Goal: Task Accomplishment & Management: Manage account settings

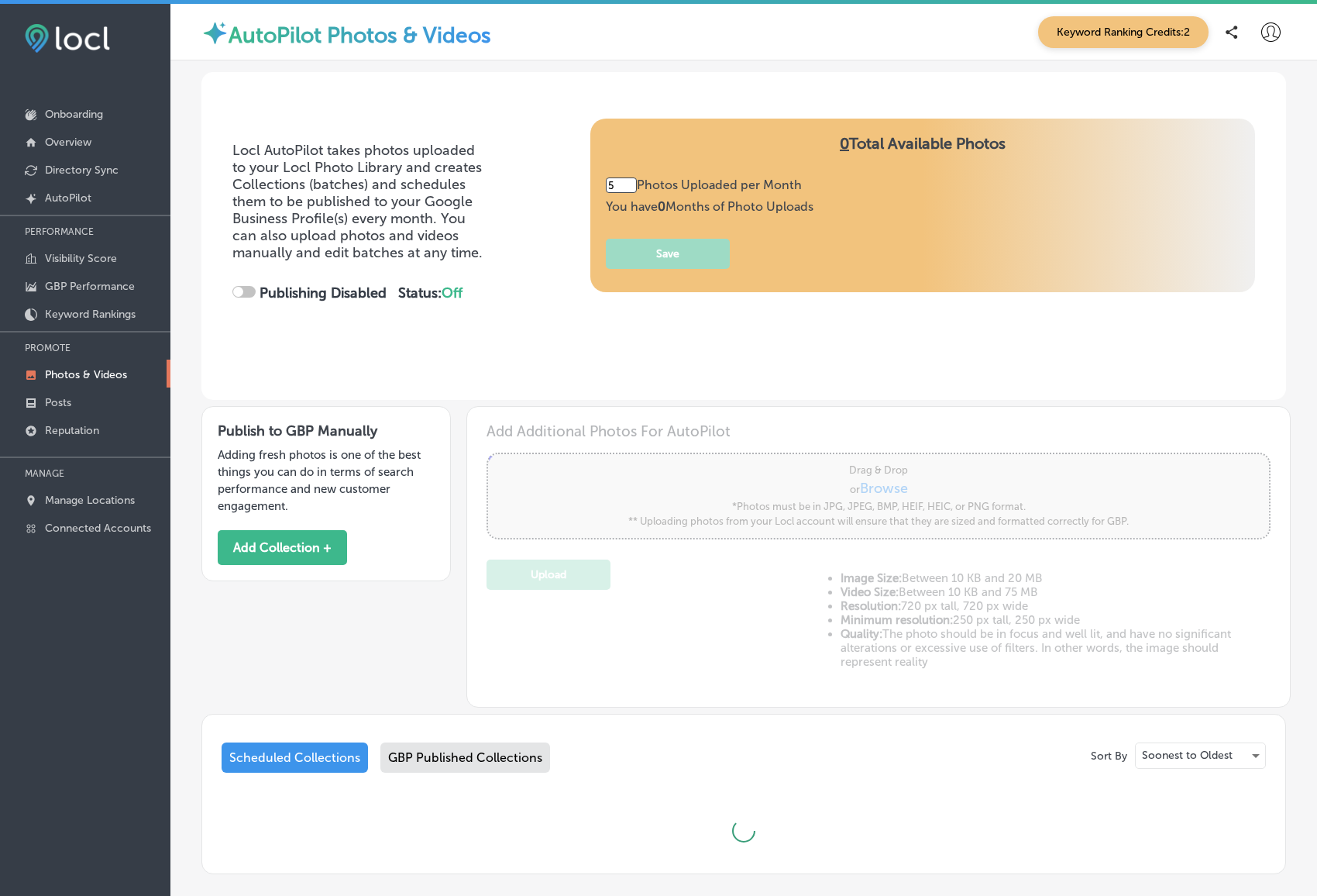
checkbox input "true"
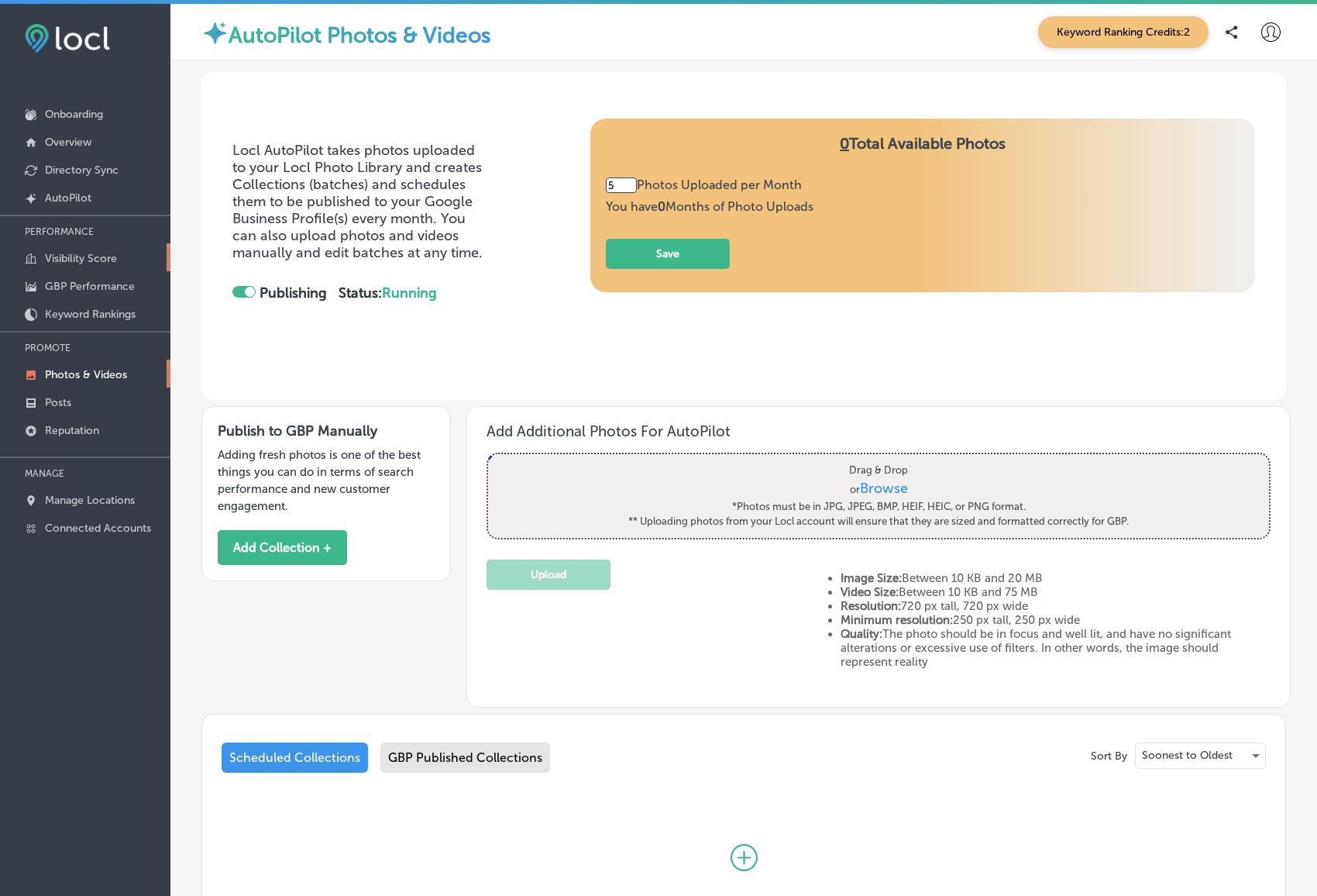
click at [103, 252] on p "Visibility Score" at bounding box center [81, 259] width 72 height 13
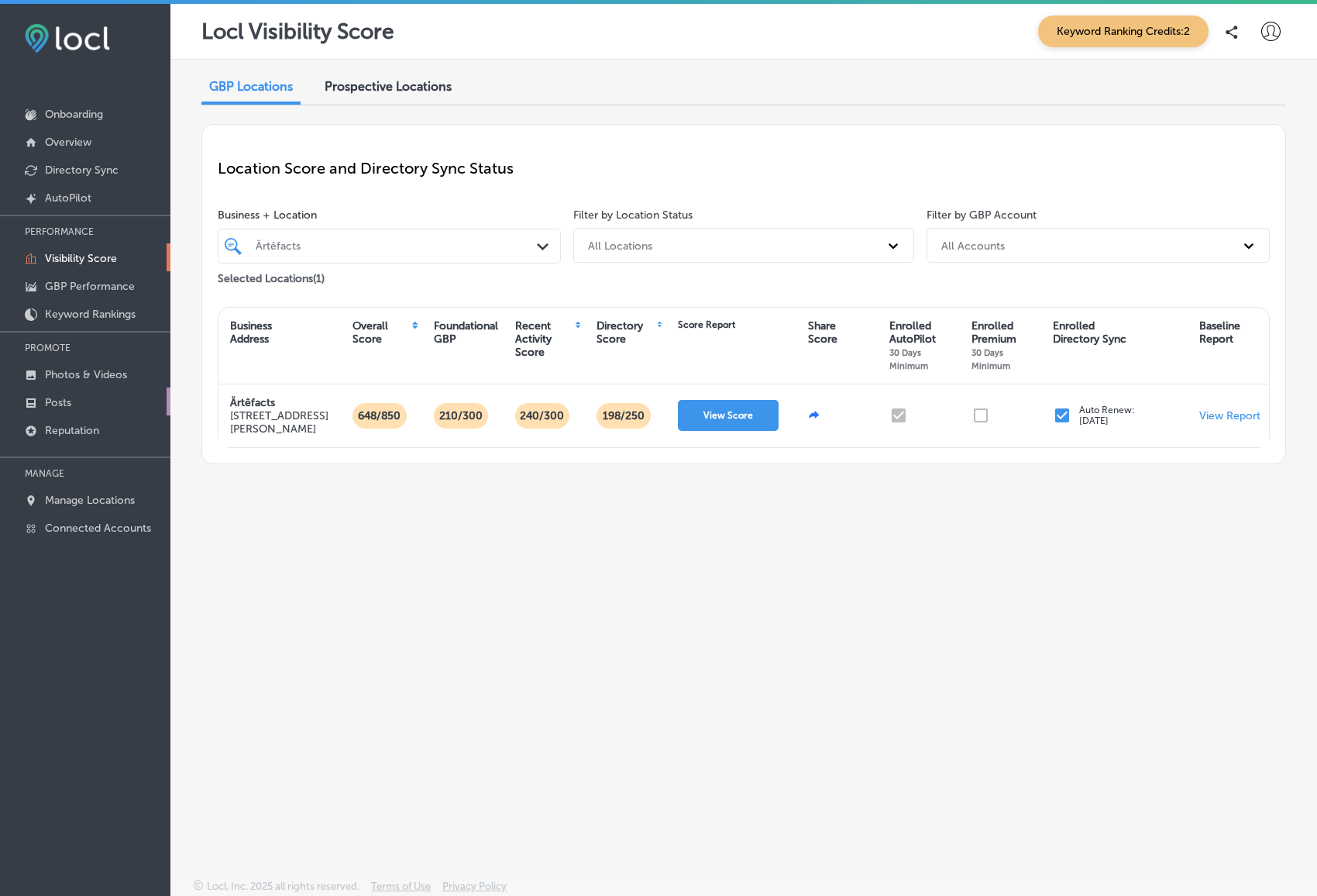
click at [77, 397] on link "Posts" at bounding box center [85, 402] width 171 height 28
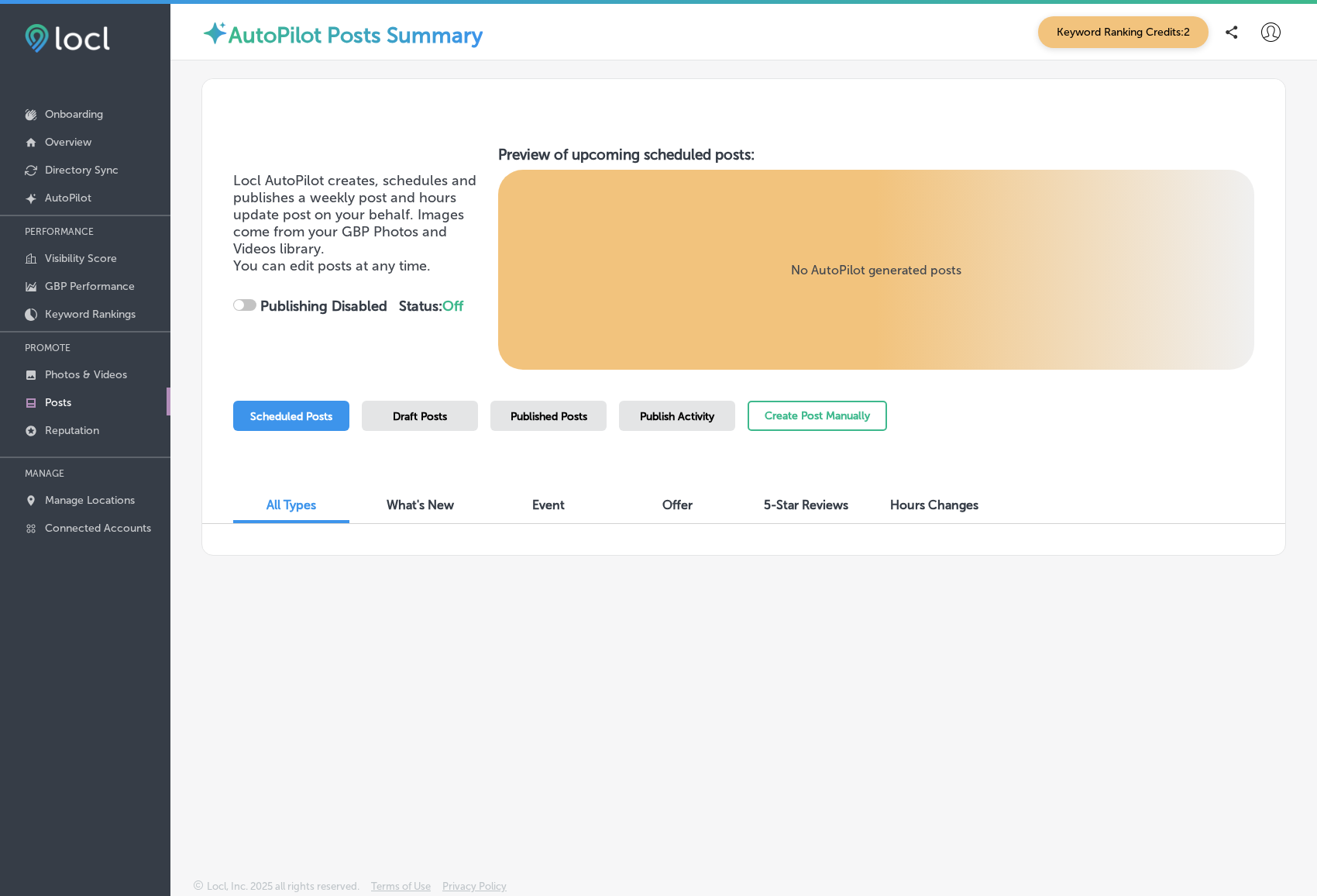
checkbox input "true"
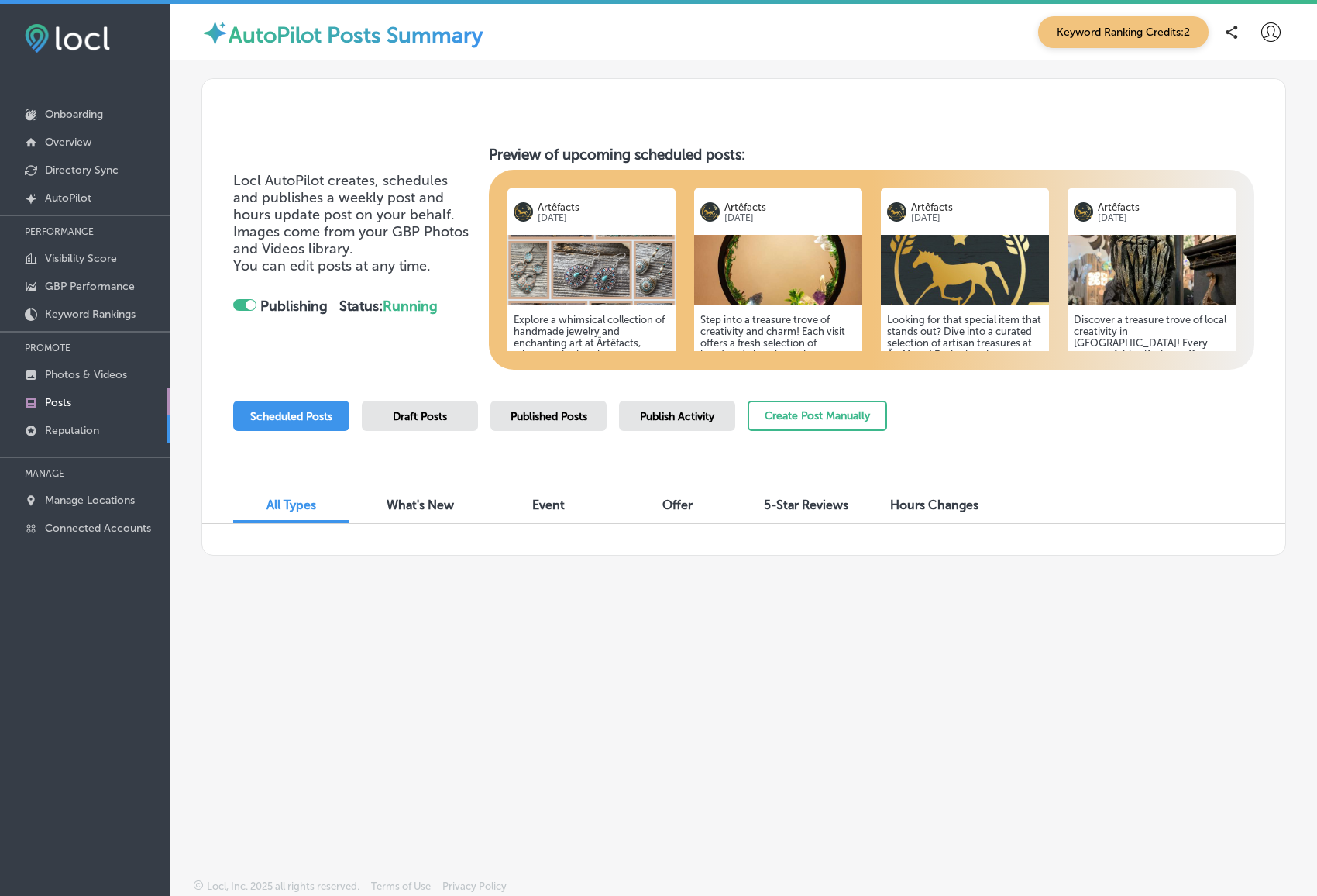
click at [78, 427] on p "Reputation" at bounding box center [71, 430] width 54 height 13
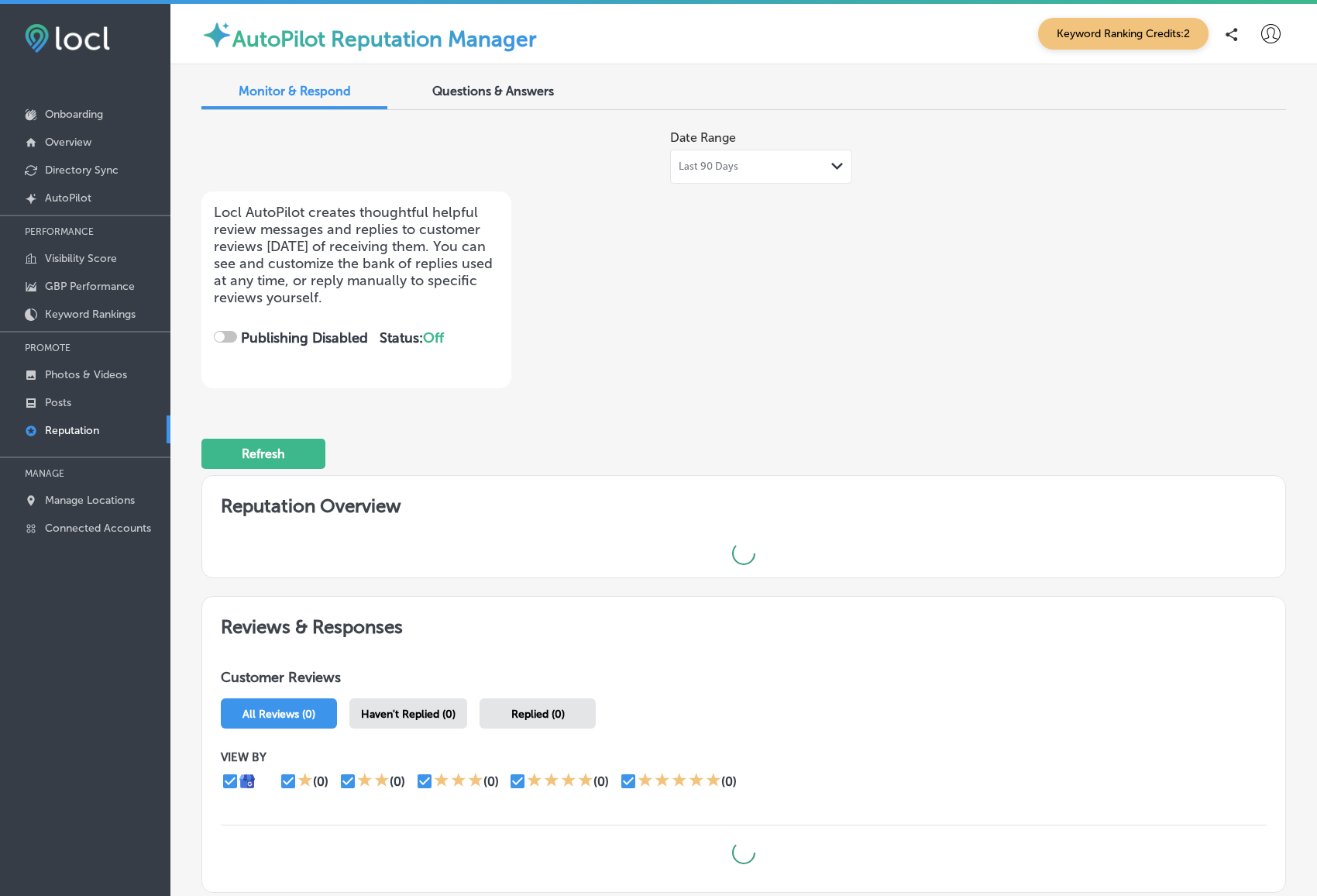
checkbox input "true"
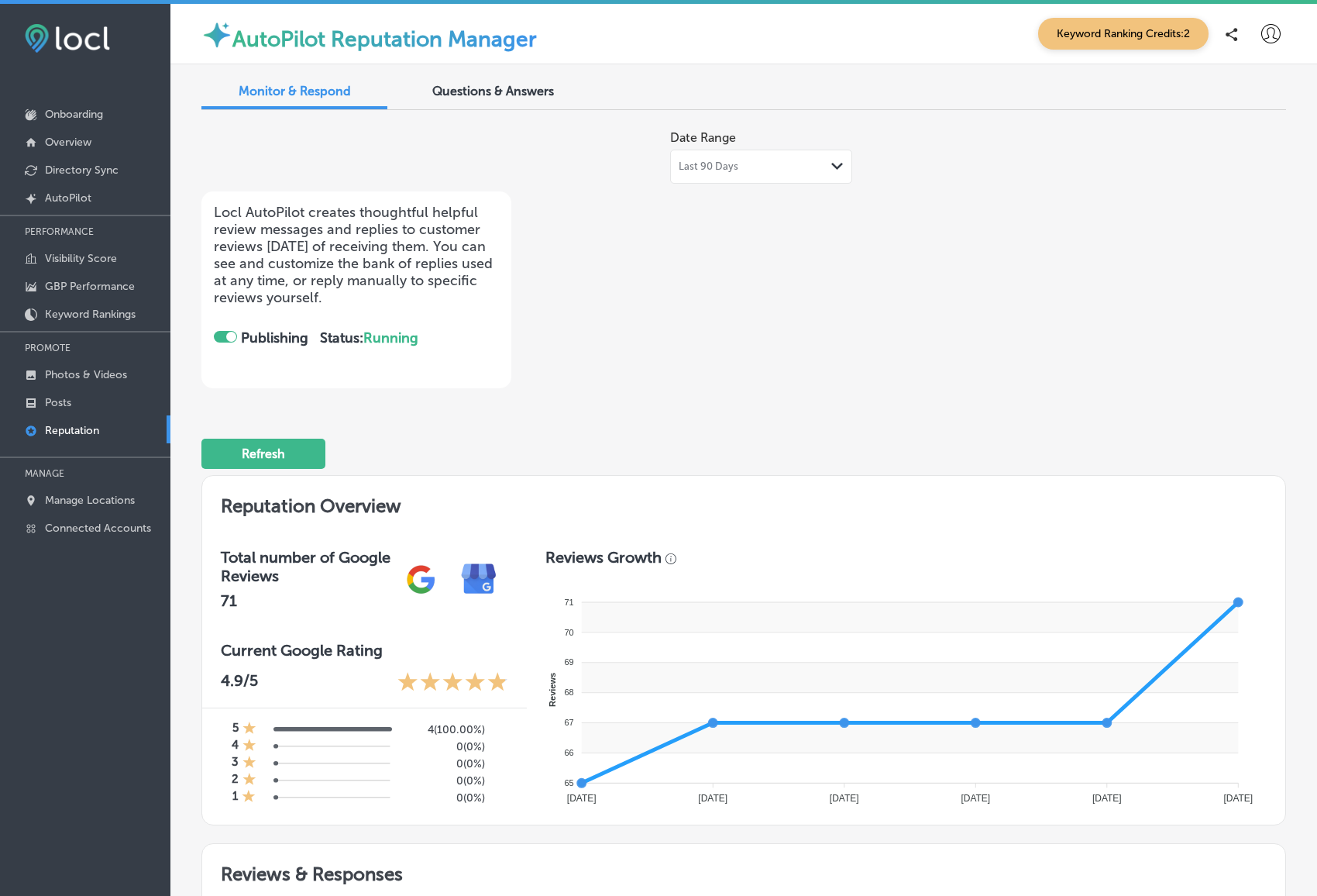
click at [489, 87] on span "Questions & Answers" at bounding box center [492, 91] width 121 height 15
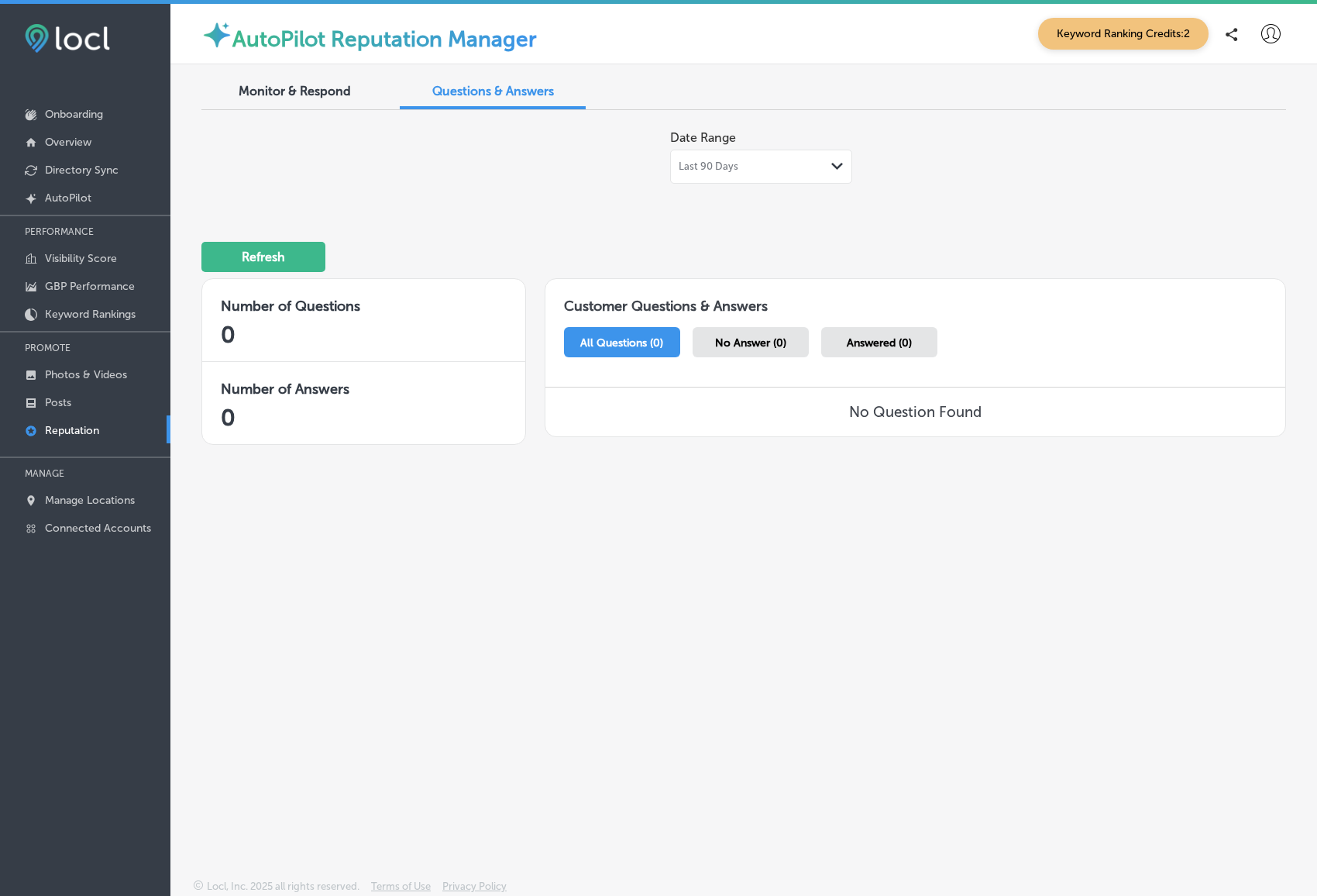
click at [305, 92] on span "Monitor & Respond" at bounding box center [294, 91] width 112 height 15
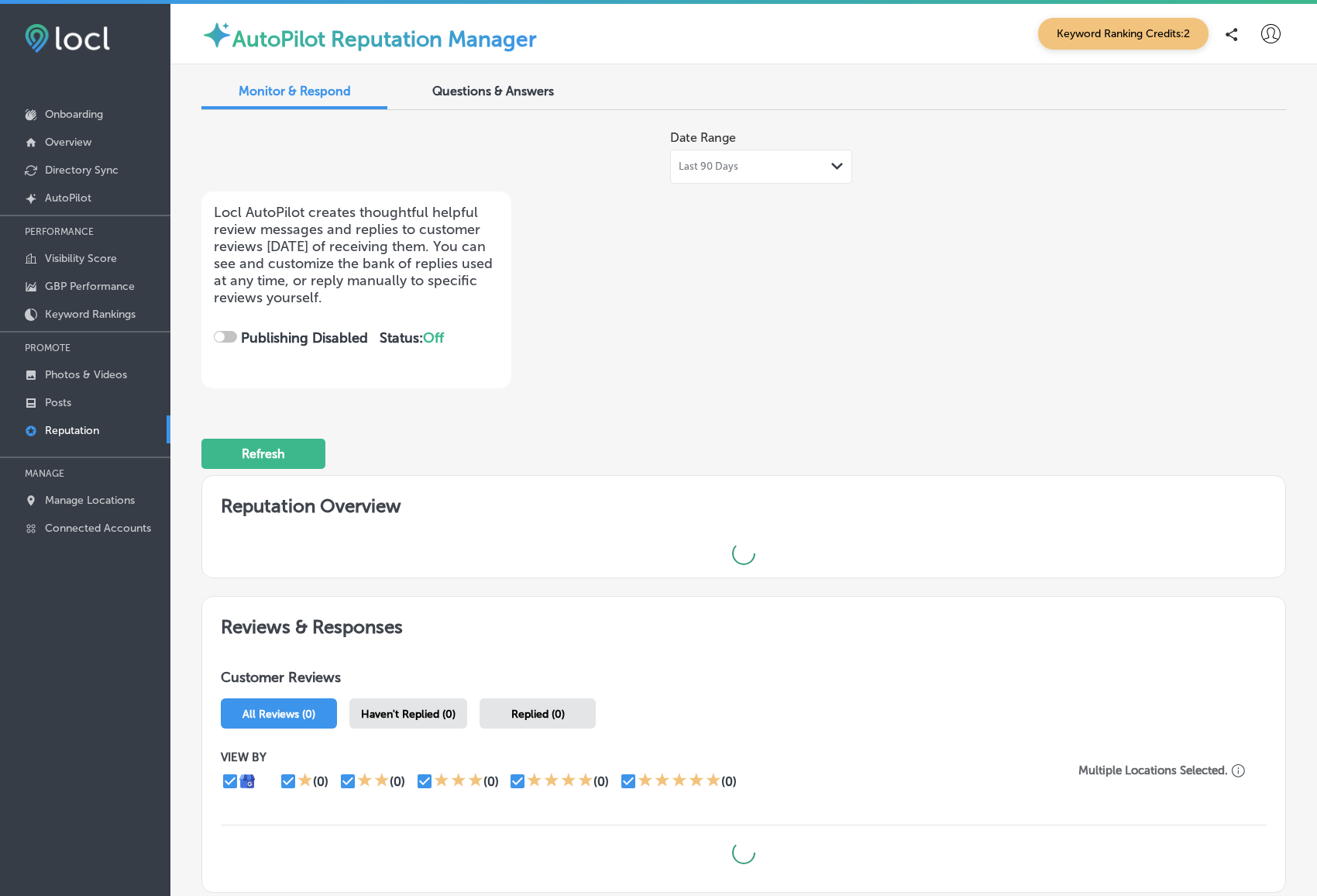
checkbox input "true"
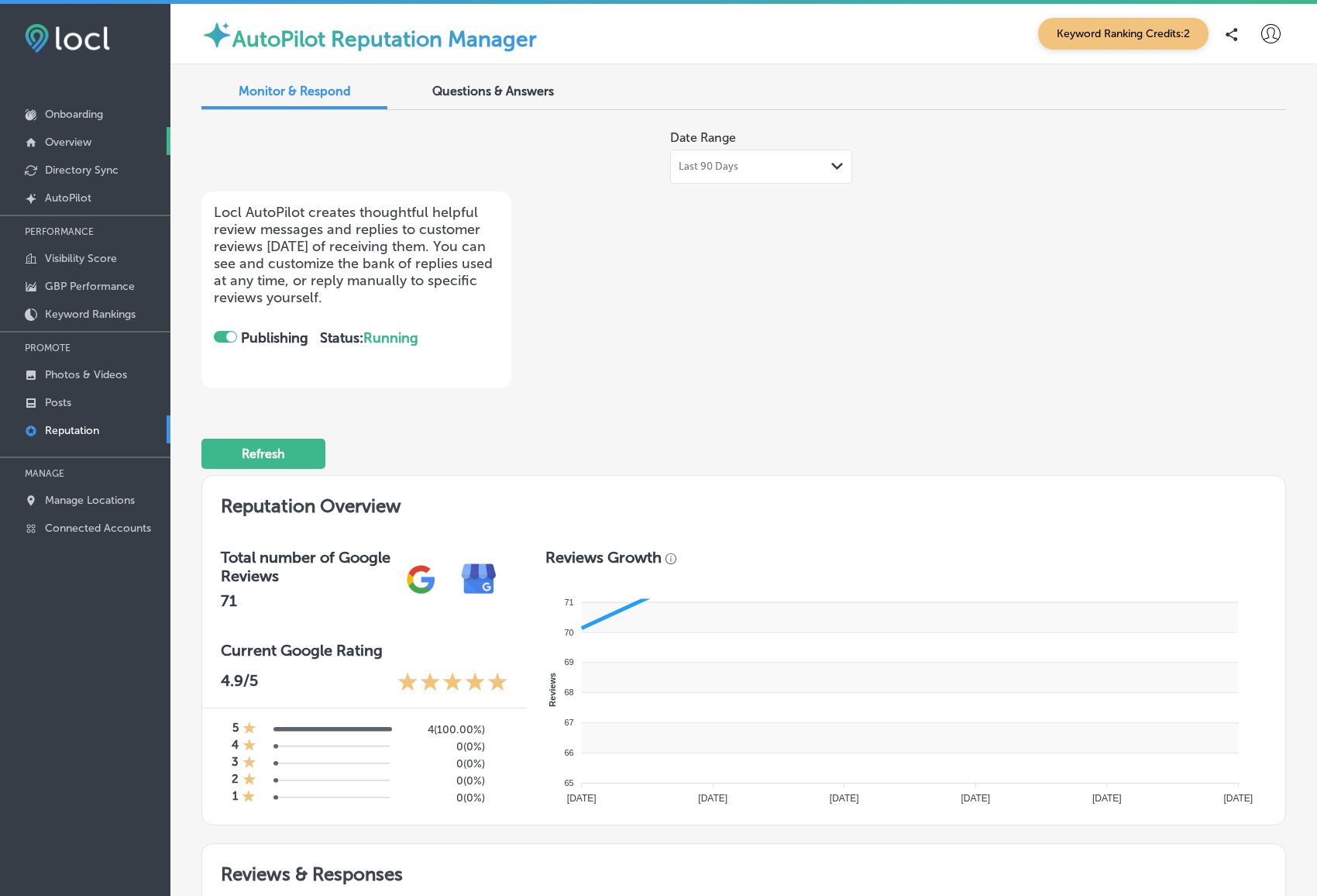
click at [69, 144] on p "Overview" at bounding box center [68, 142] width 46 height 13
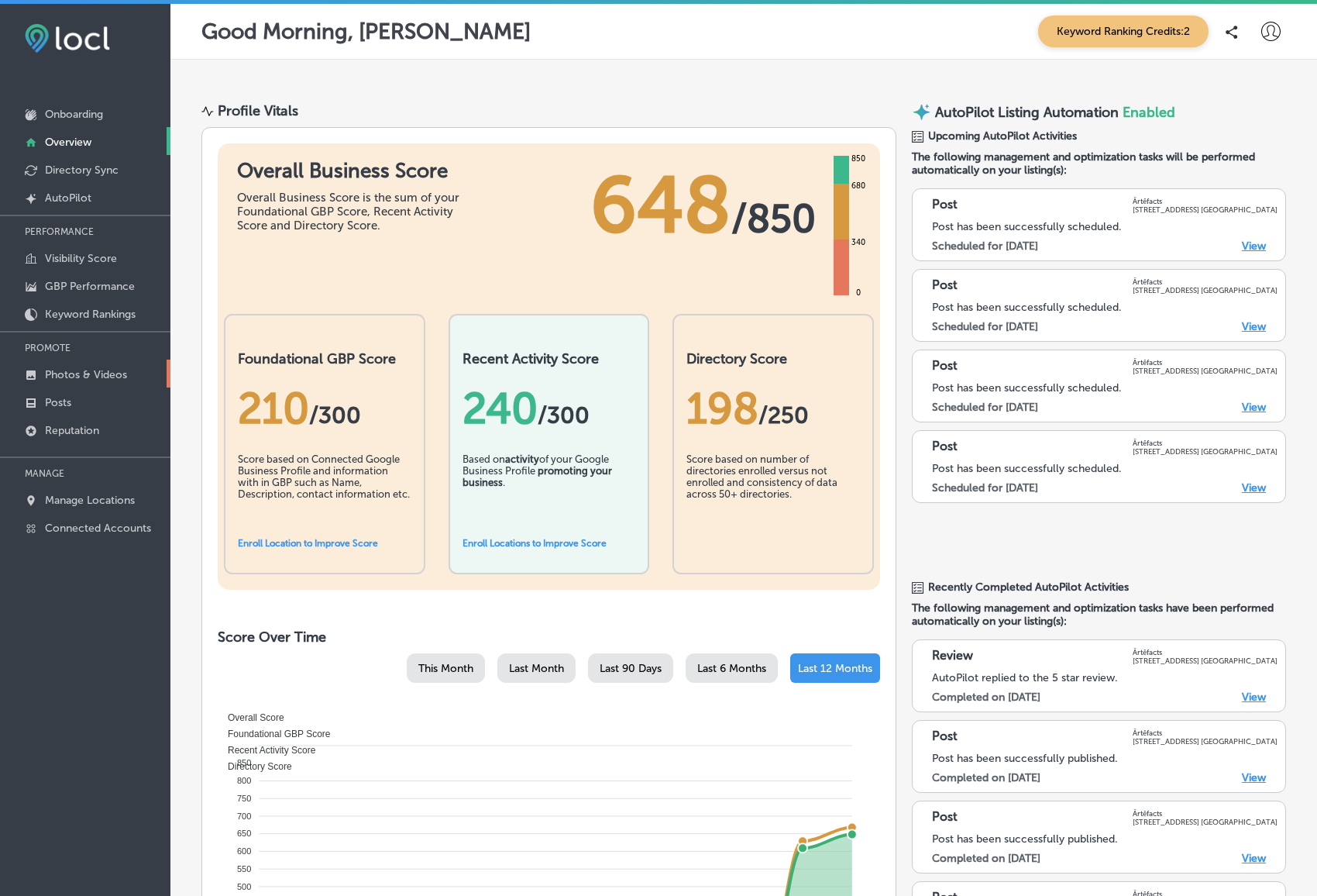
click at [82, 373] on p "Photos & Videos" at bounding box center [85, 375] width 83 height 13
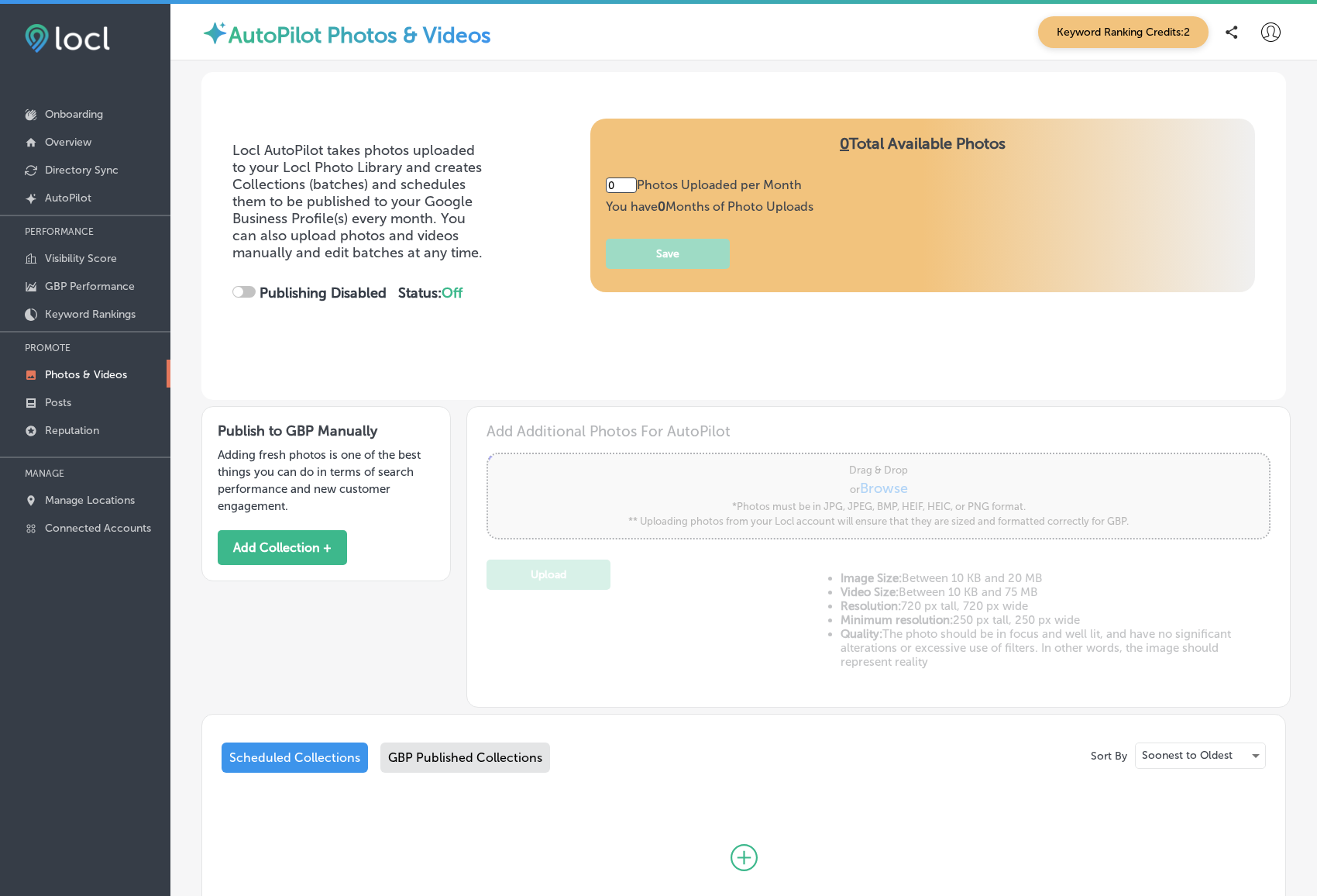
type input "5"
checkbox input "true"
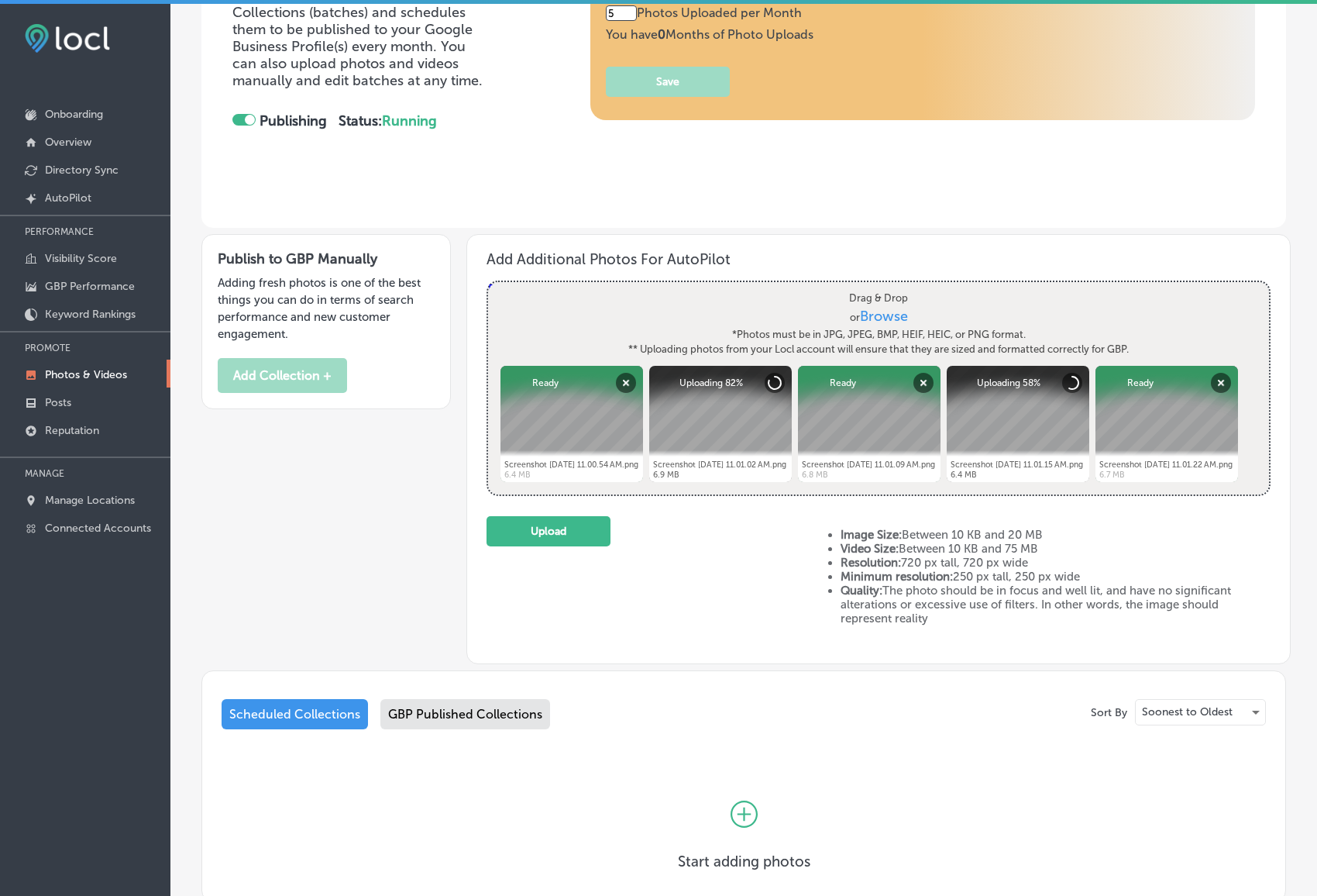
scroll to position [139, 0]
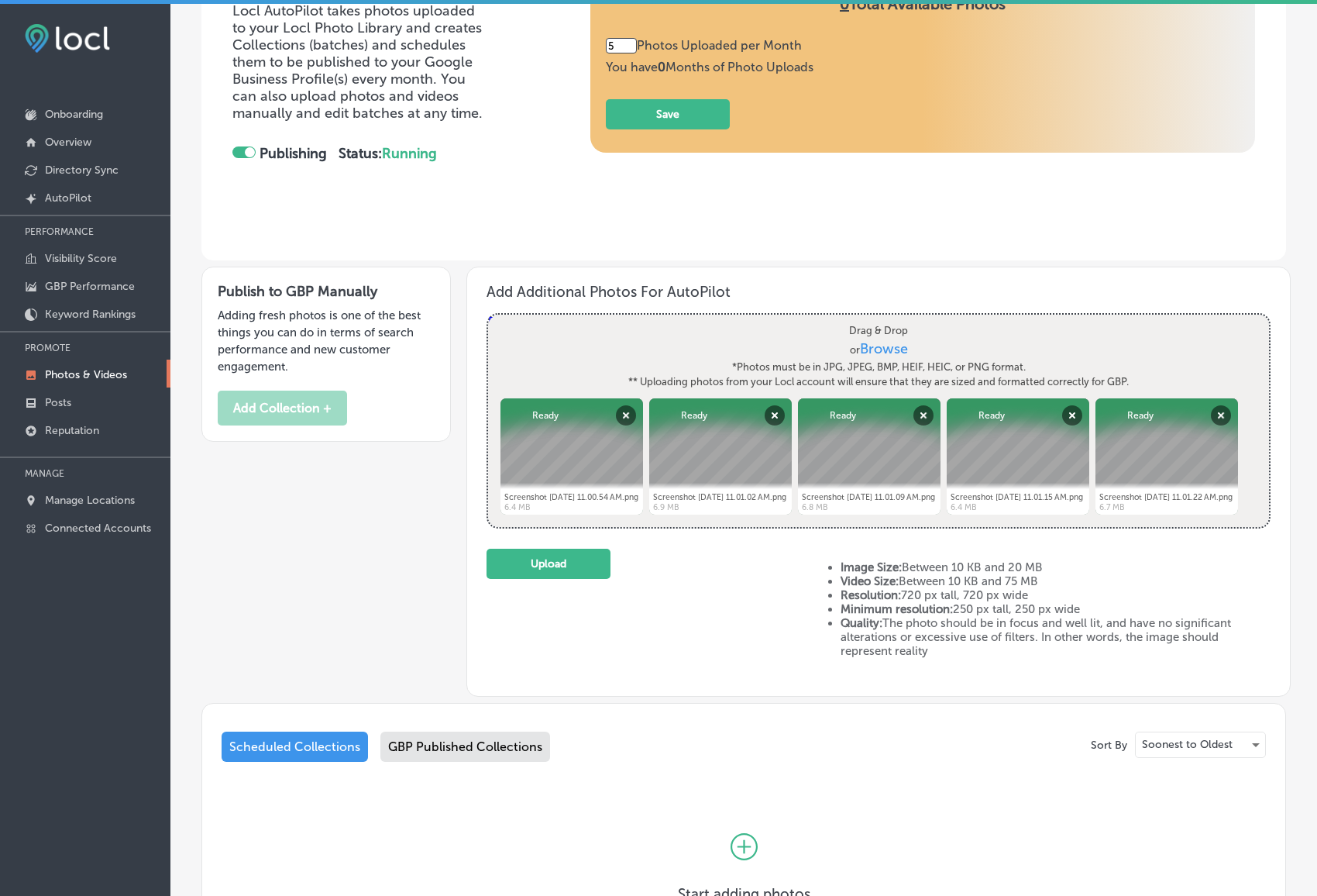
click at [331, 757] on div "Scheduled Collections" at bounding box center [295, 747] width 147 height 31
click at [516, 570] on button "Upload" at bounding box center [549, 564] width 124 height 31
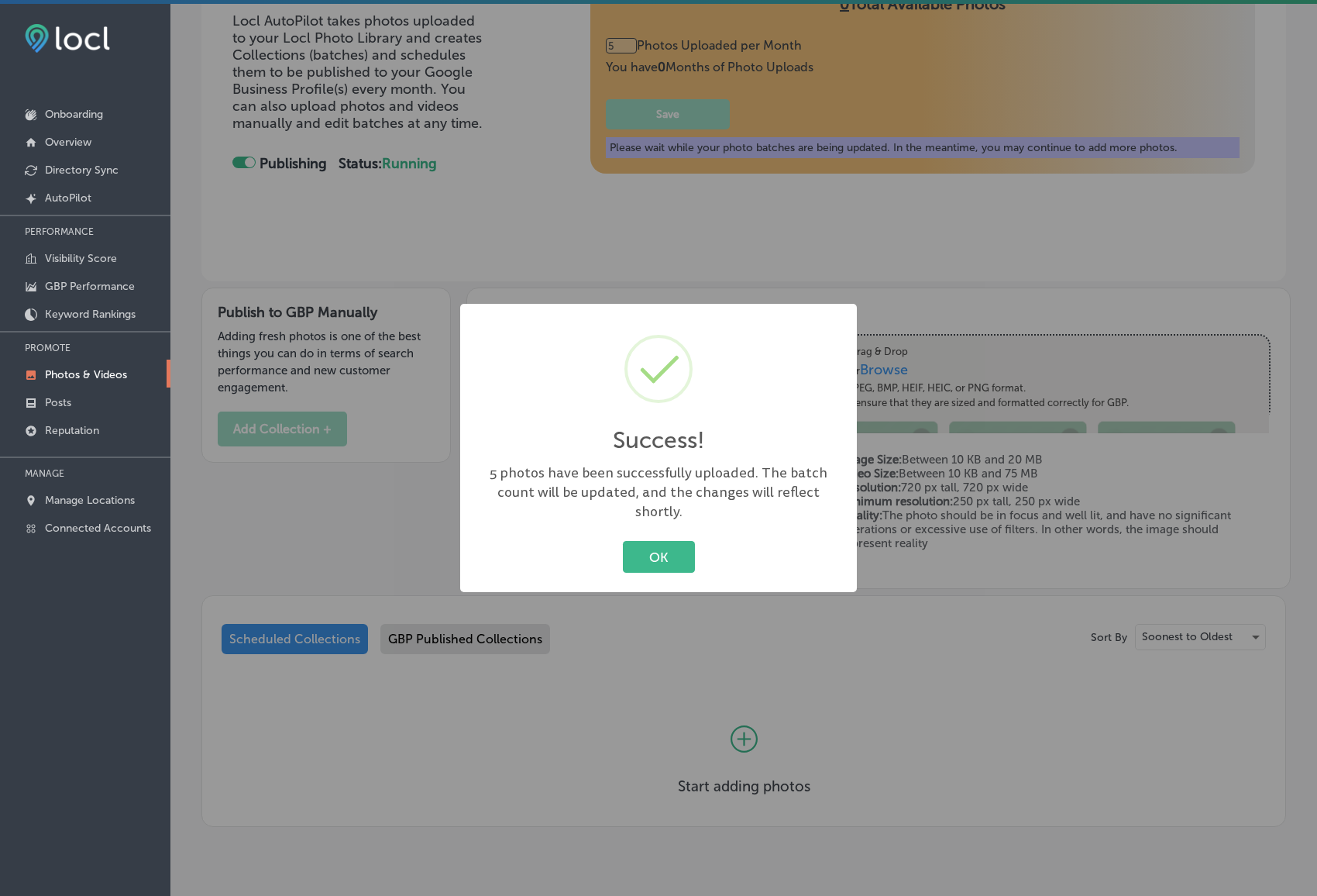
scroll to position [149, 0]
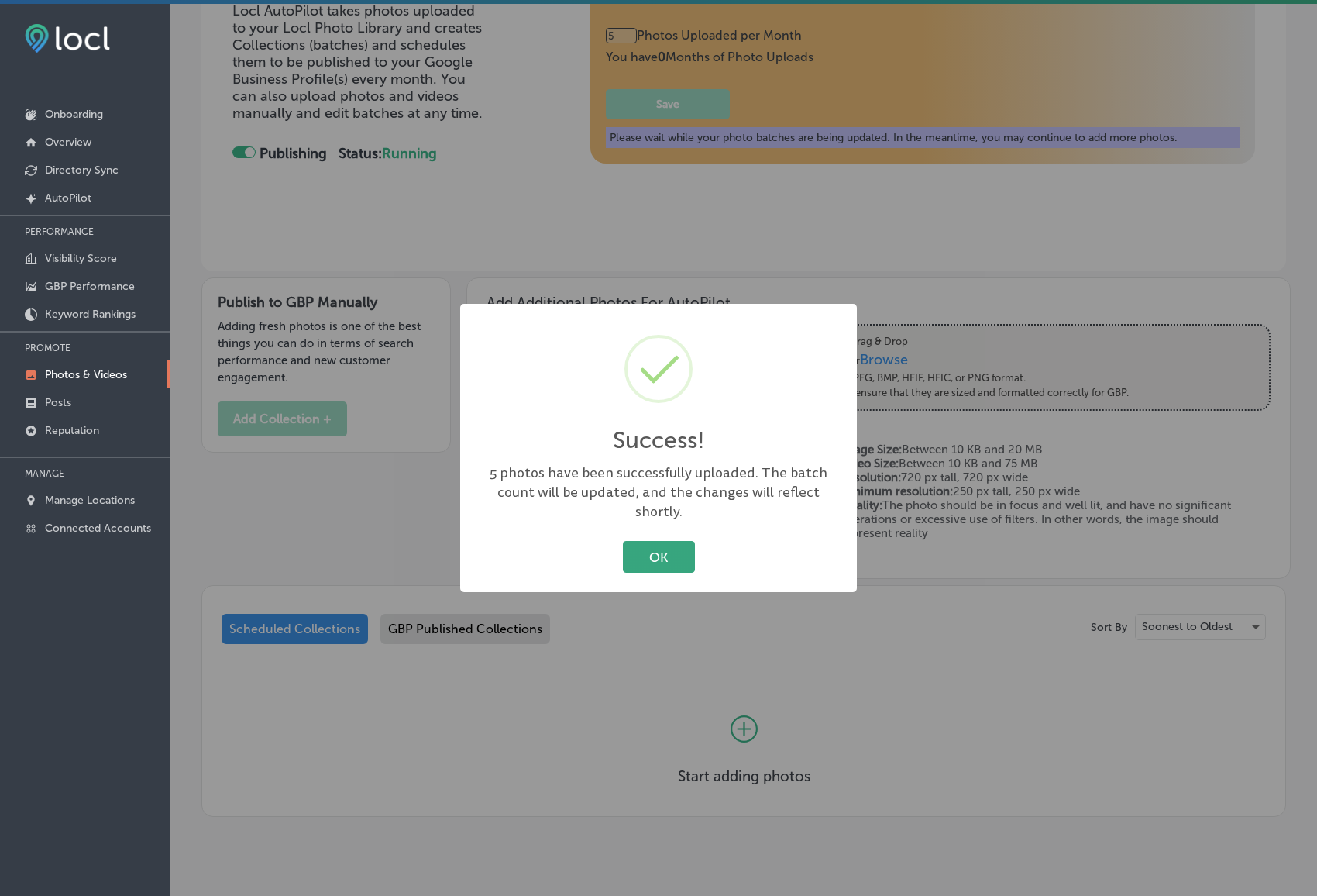
click at [653, 544] on button "OK" at bounding box center [659, 557] width 72 height 32
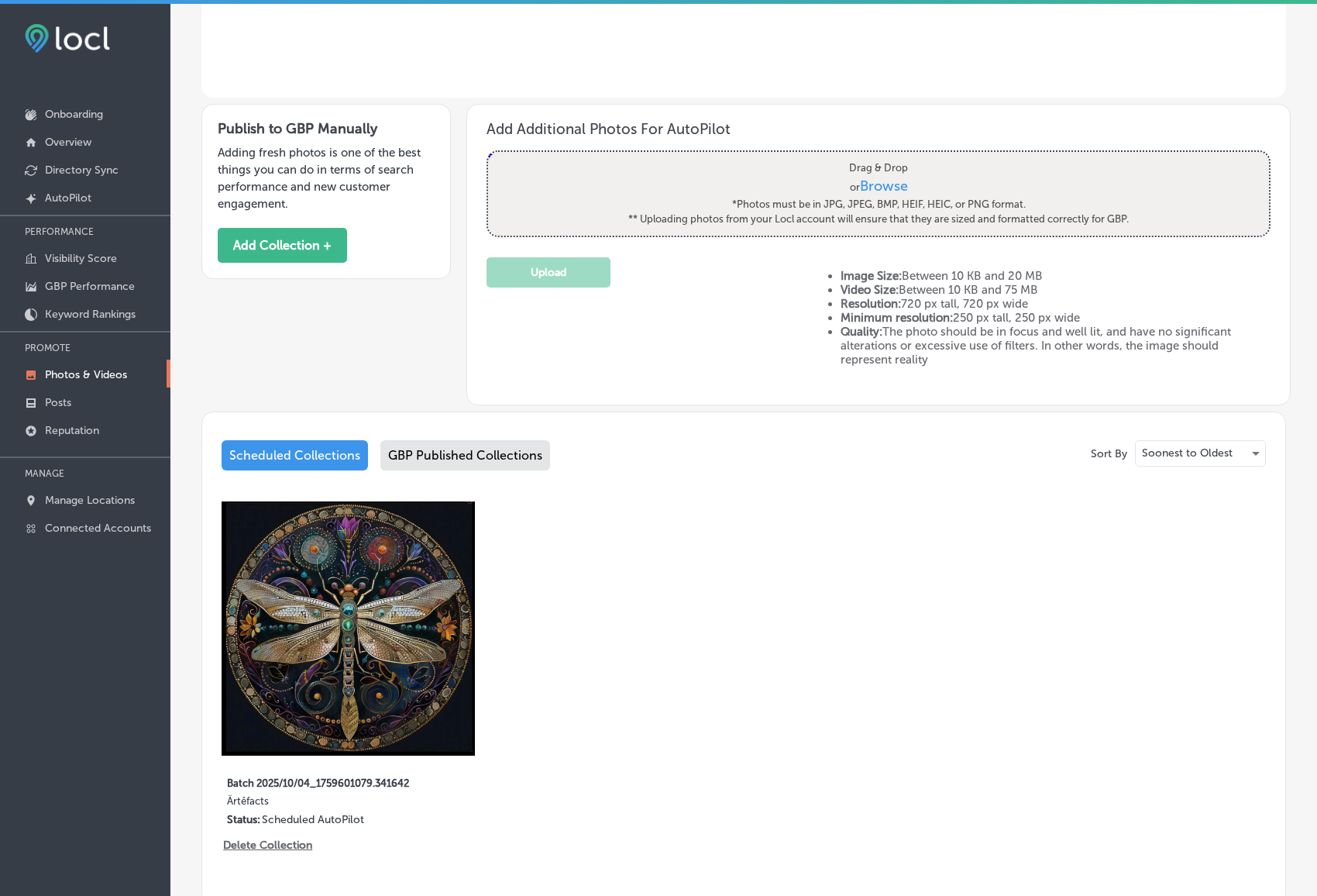
scroll to position [189, 0]
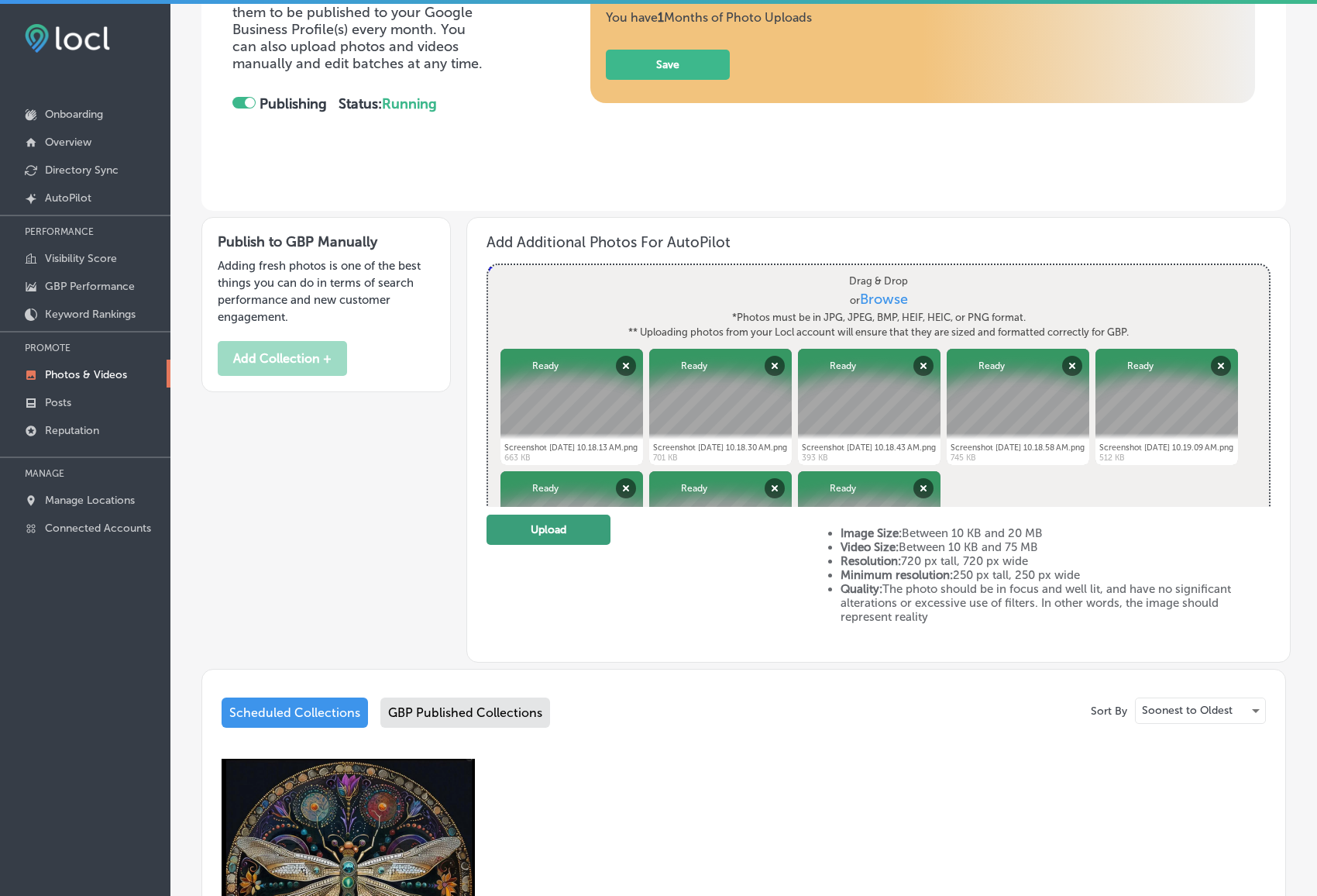
click at [554, 529] on button "Upload" at bounding box center [549, 530] width 124 height 31
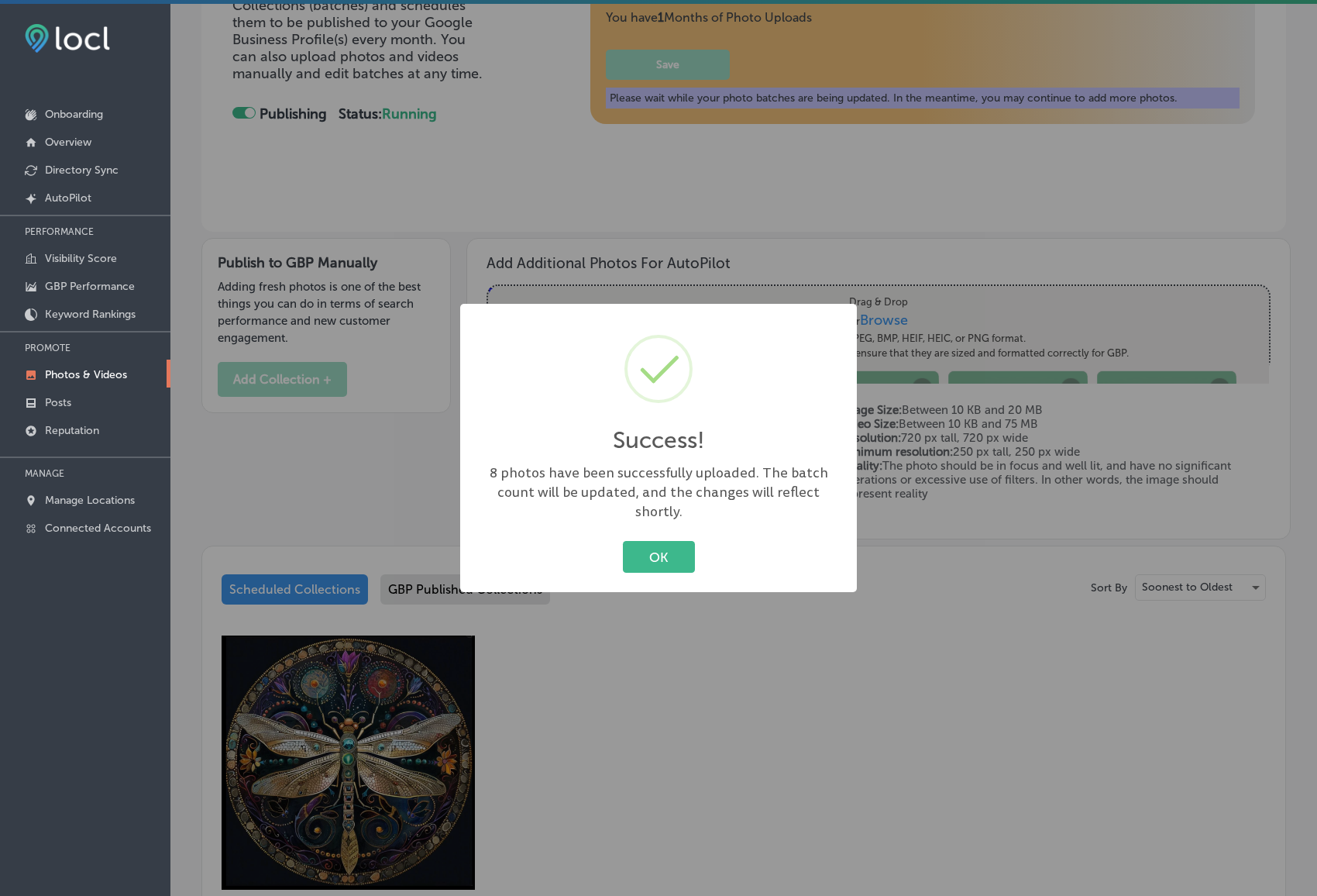
scroll to position [200, 0]
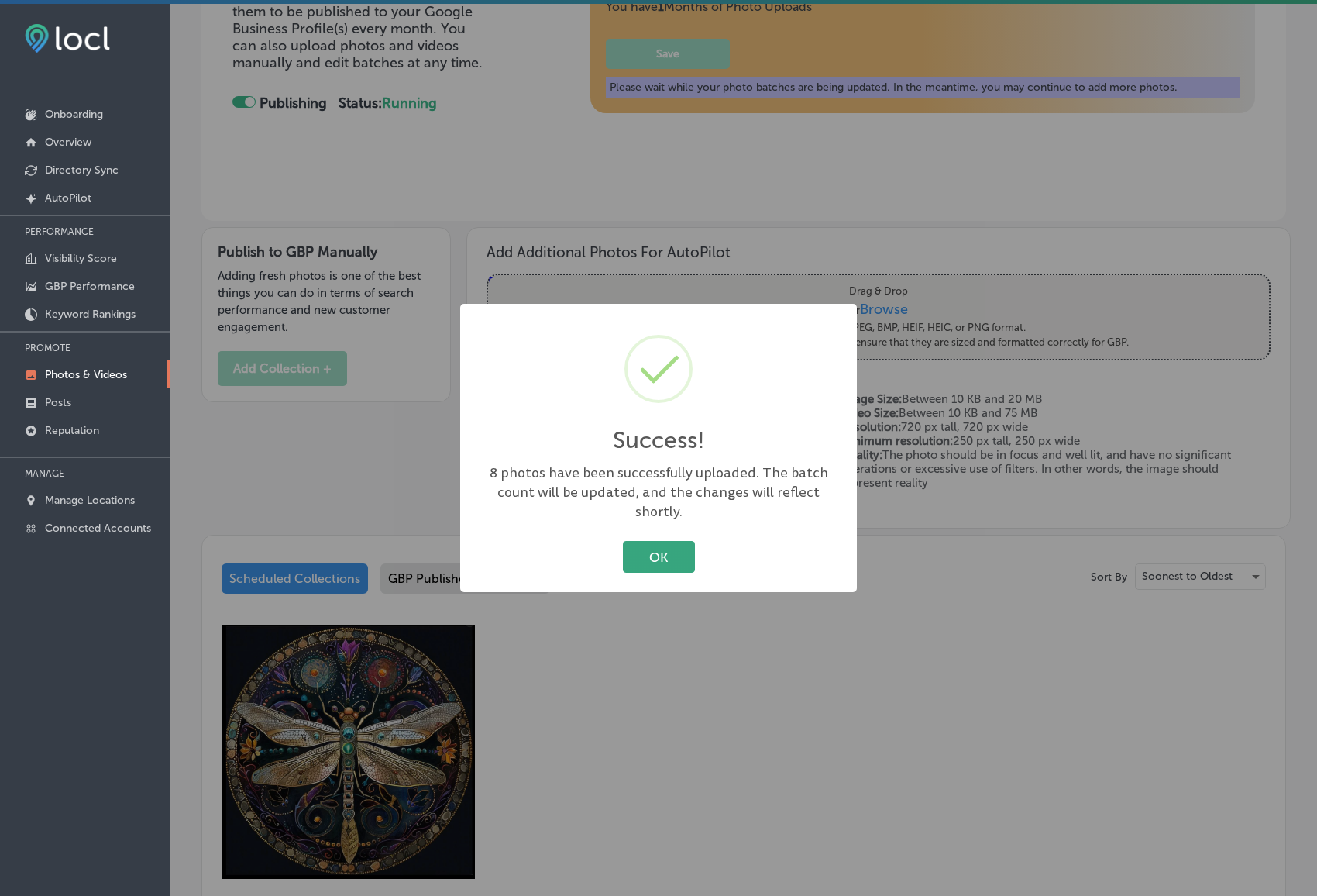
click at [667, 544] on button "OK" at bounding box center [659, 557] width 72 height 32
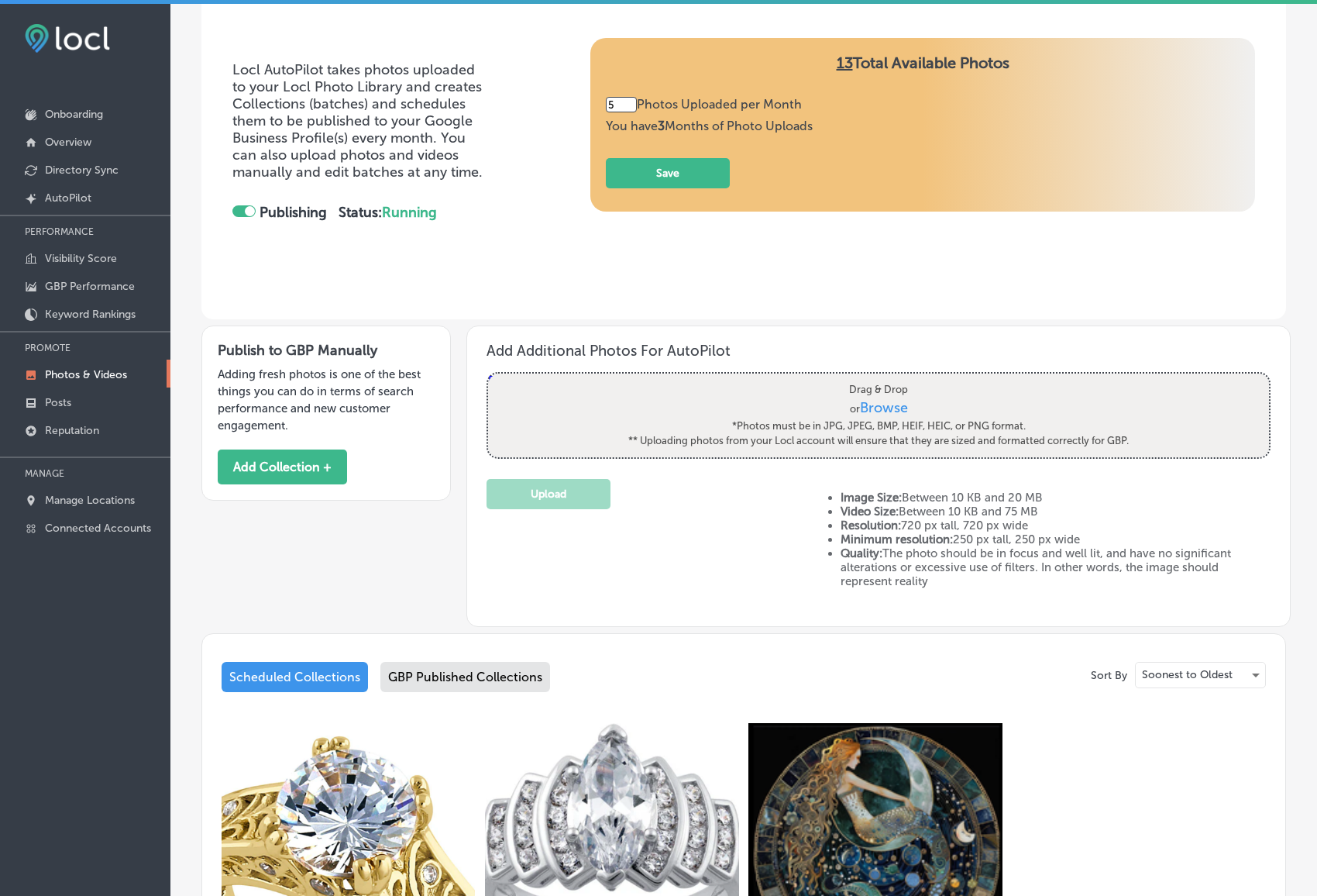
scroll to position [189, 0]
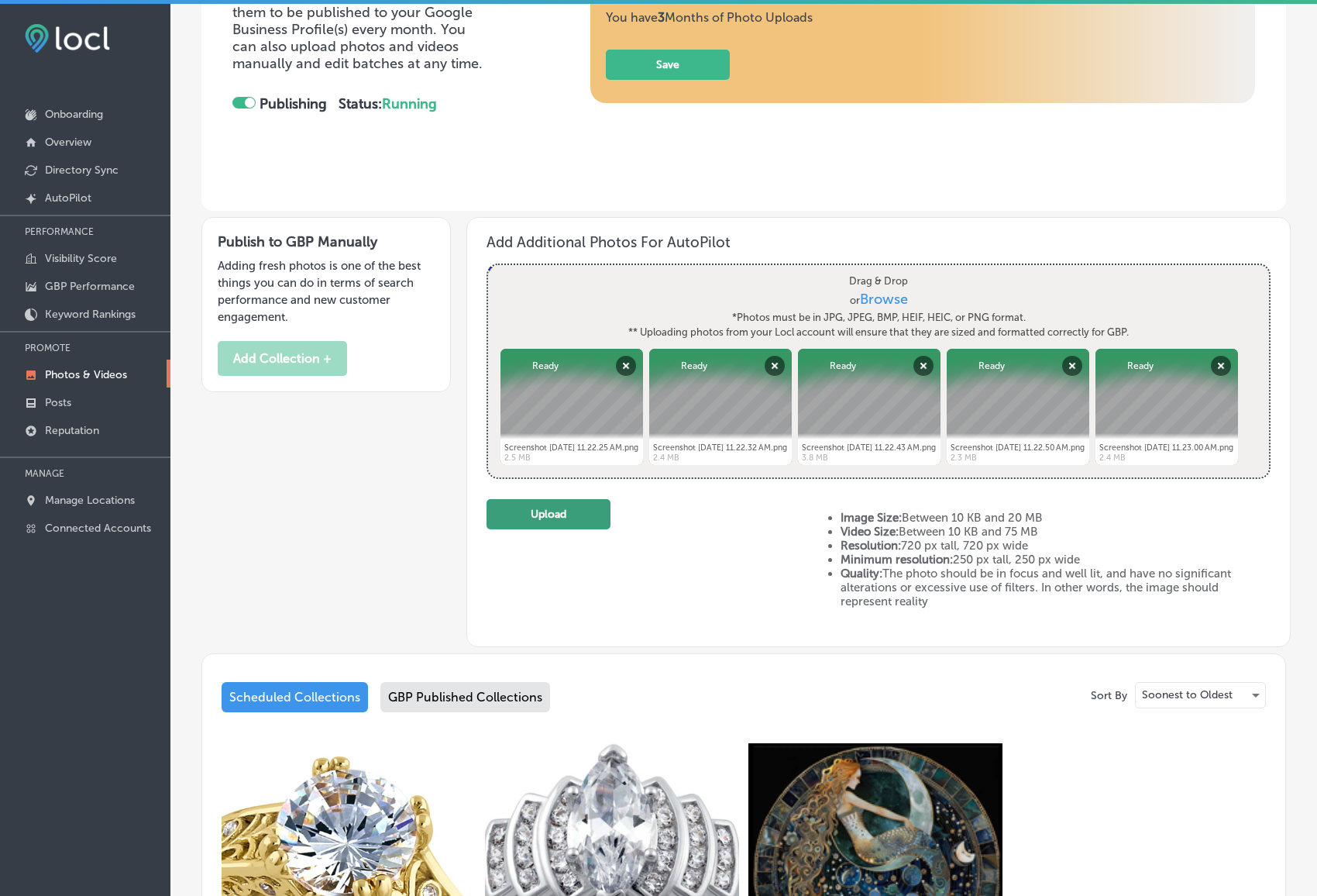
click at [548, 512] on button "Upload" at bounding box center [549, 514] width 124 height 31
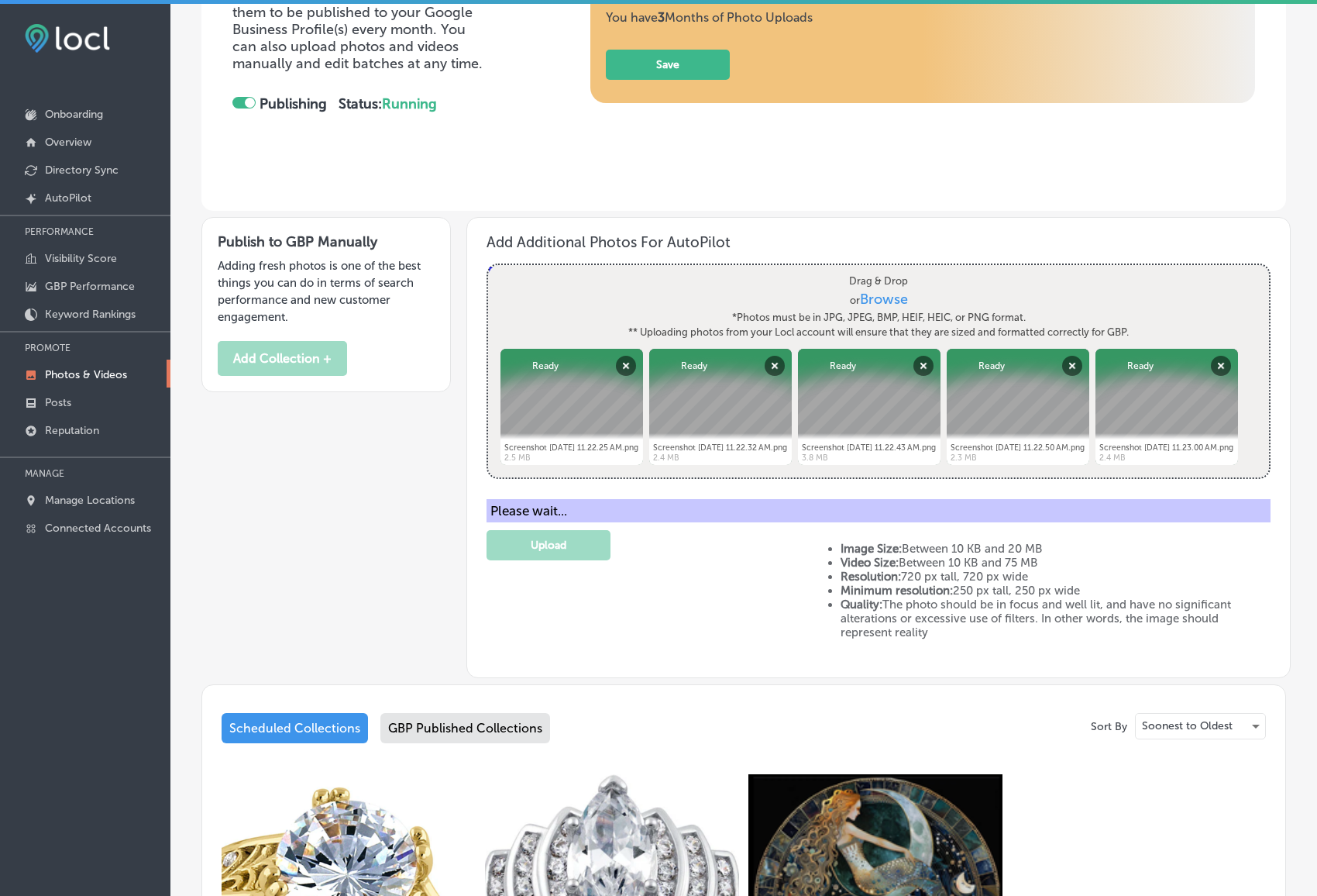
scroll to position [200, 0]
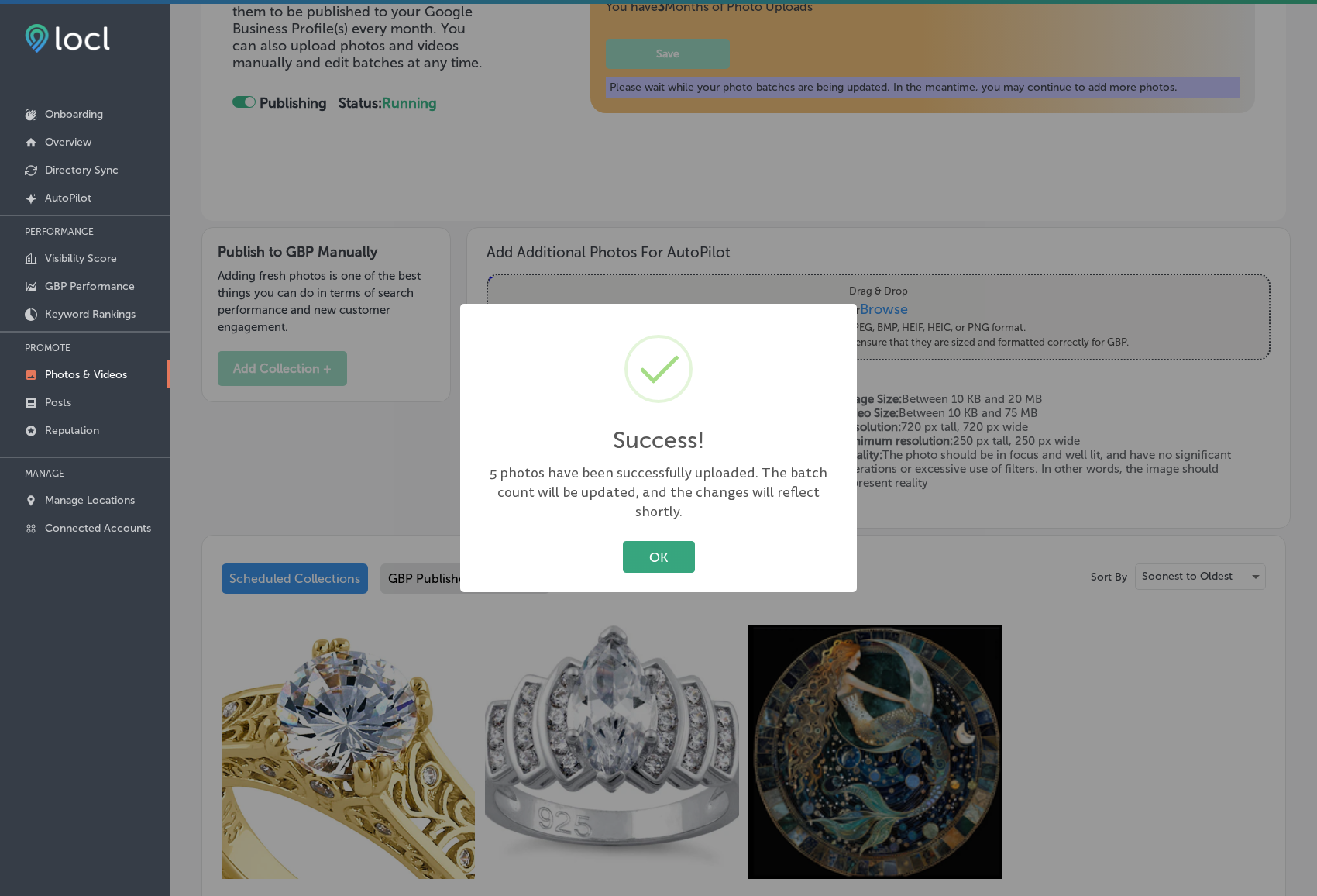
click at [652, 544] on button "OK" at bounding box center [659, 557] width 72 height 32
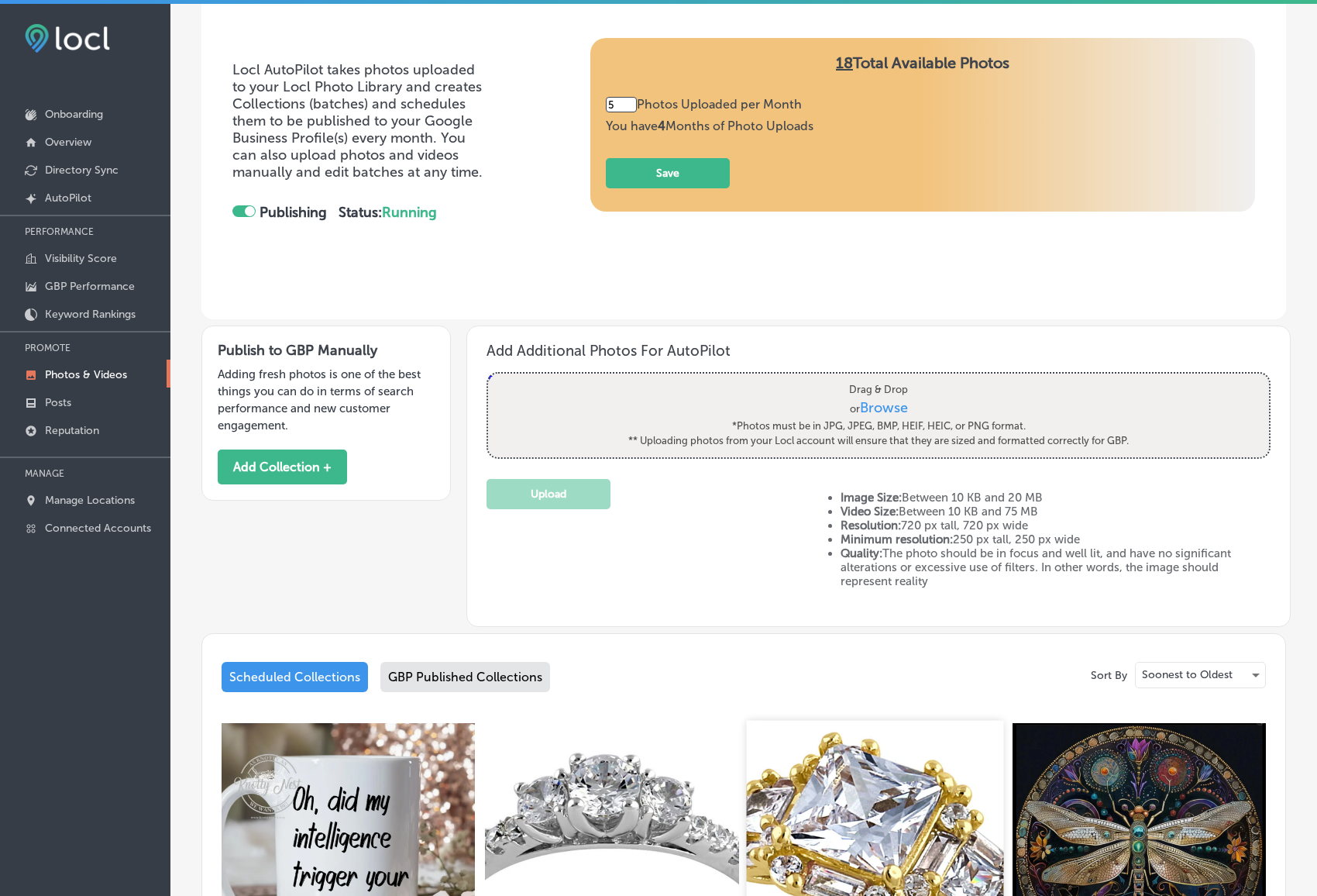
scroll to position [413, 0]
